Goal: Connect with others: Connect with others

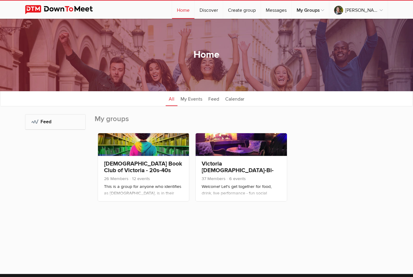
click at [149, 167] on link "[DEMOGRAPHIC_DATA] Book Club of Victoria - 20s-40s" at bounding box center [143, 167] width 78 height 14
